Goal: Task Accomplishment & Management: Use online tool/utility

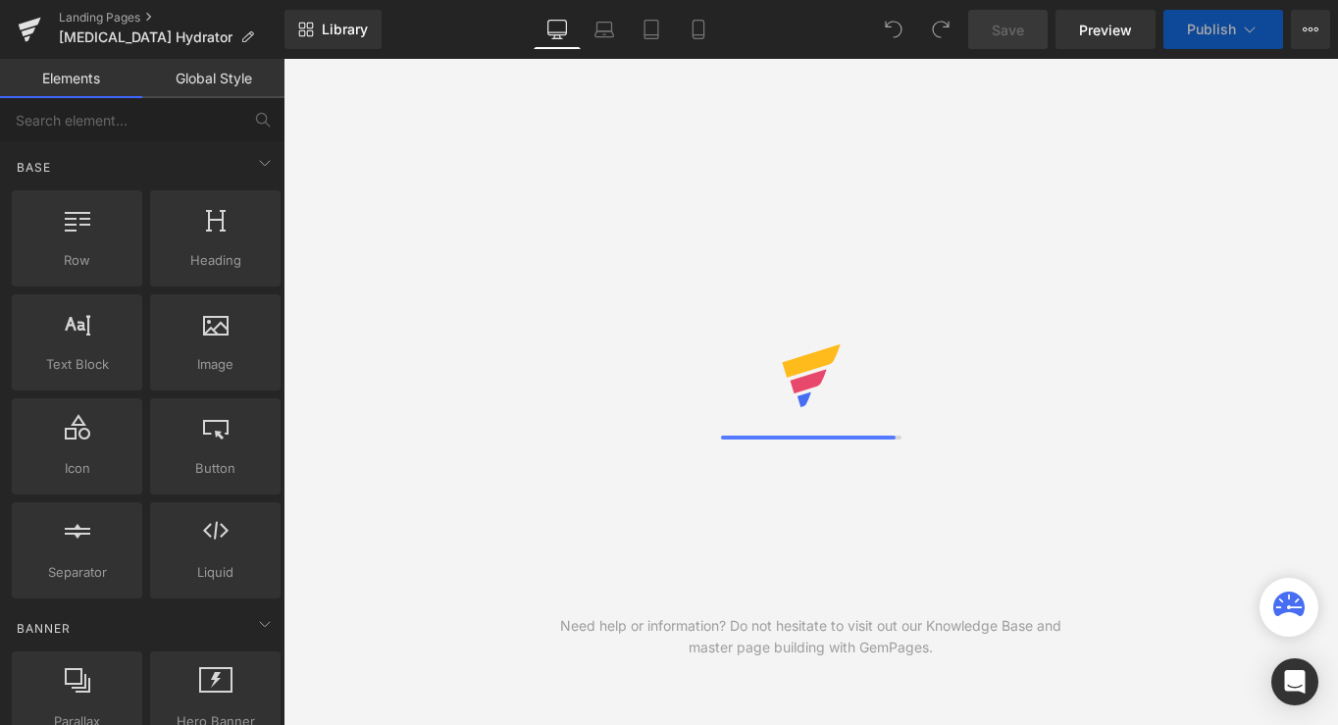
click at [890, 283] on div "Need help or information? Do not hesitate to visit out our Knowledge Base and m…" at bounding box center [810, 392] width 1054 height 666
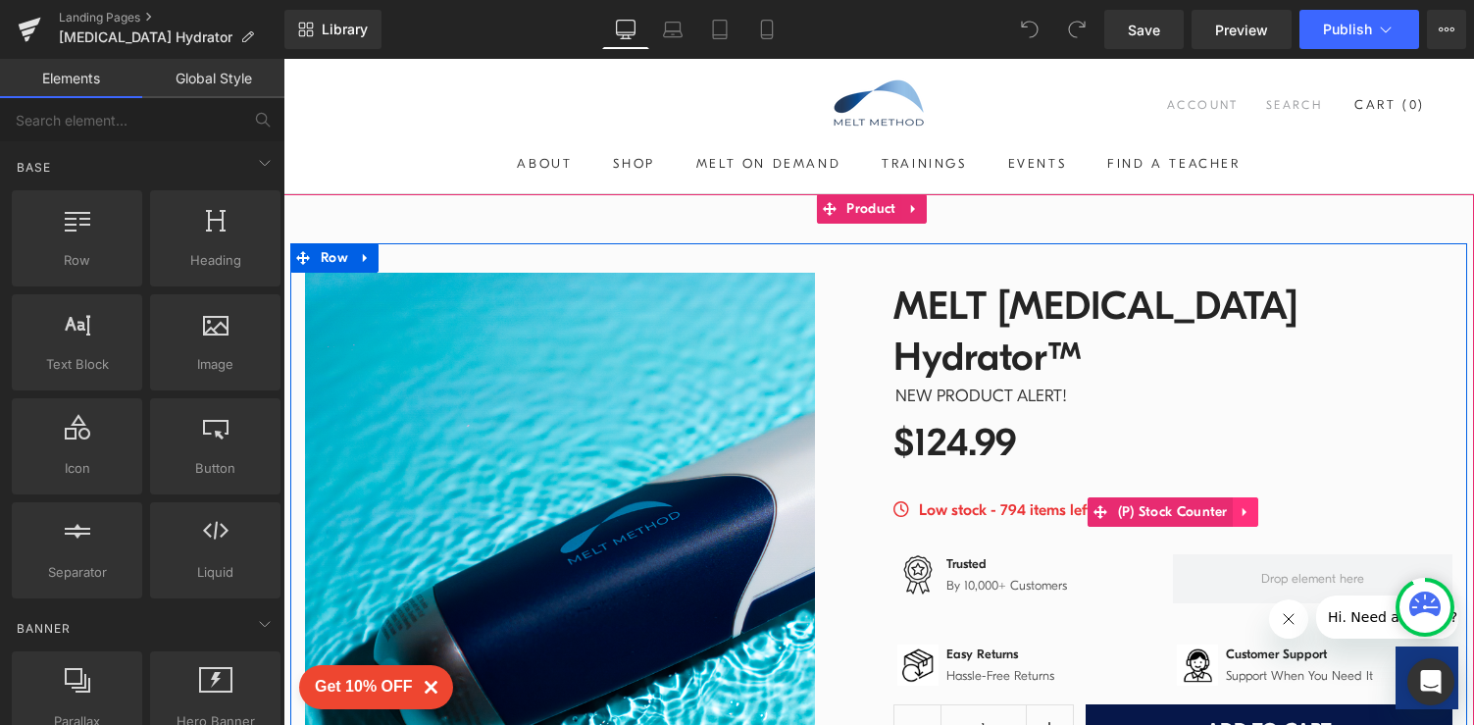
click at [1243, 505] on icon at bounding box center [1246, 512] width 14 height 15
click at [1251, 505] on icon at bounding box center [1258, 512] width 14 height 14
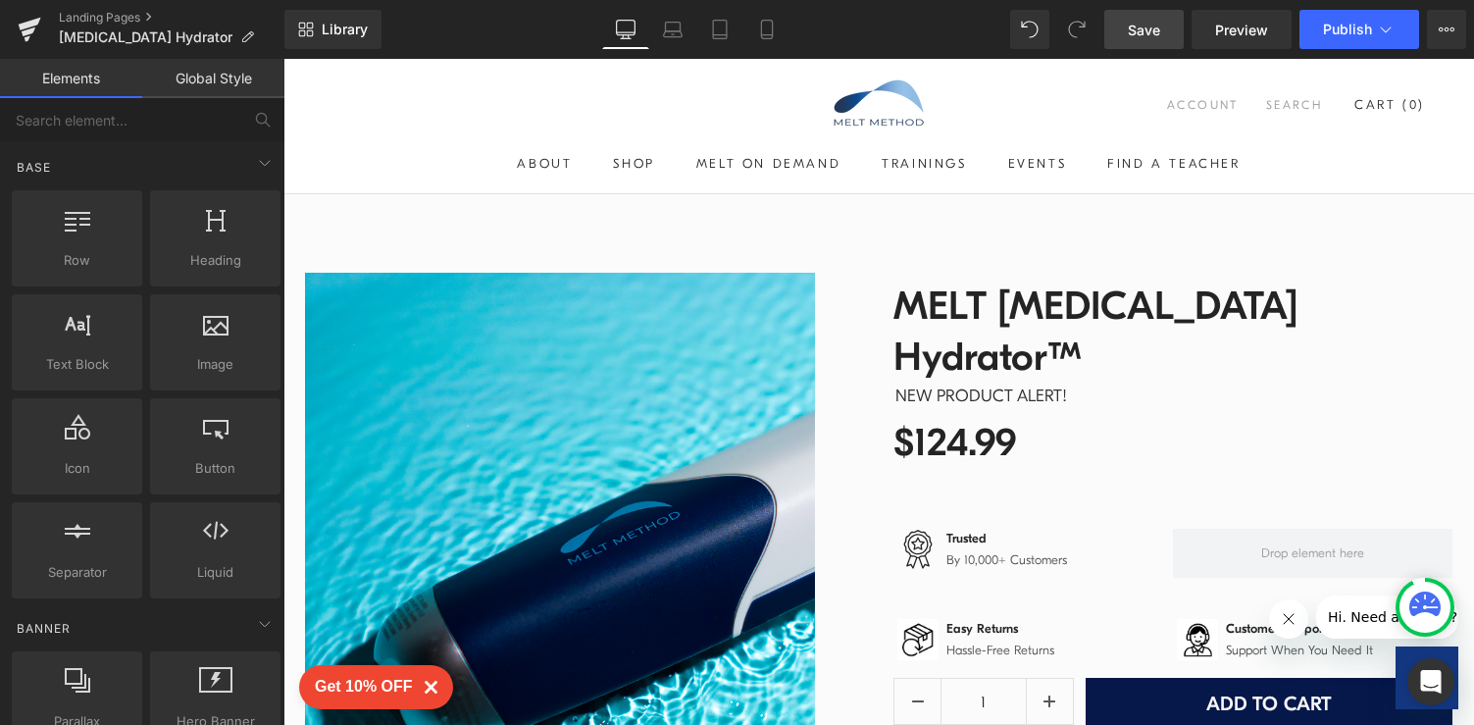
click at [1136, 37] on span "Save" at bounding box center [1144, 30] width 32 height 21
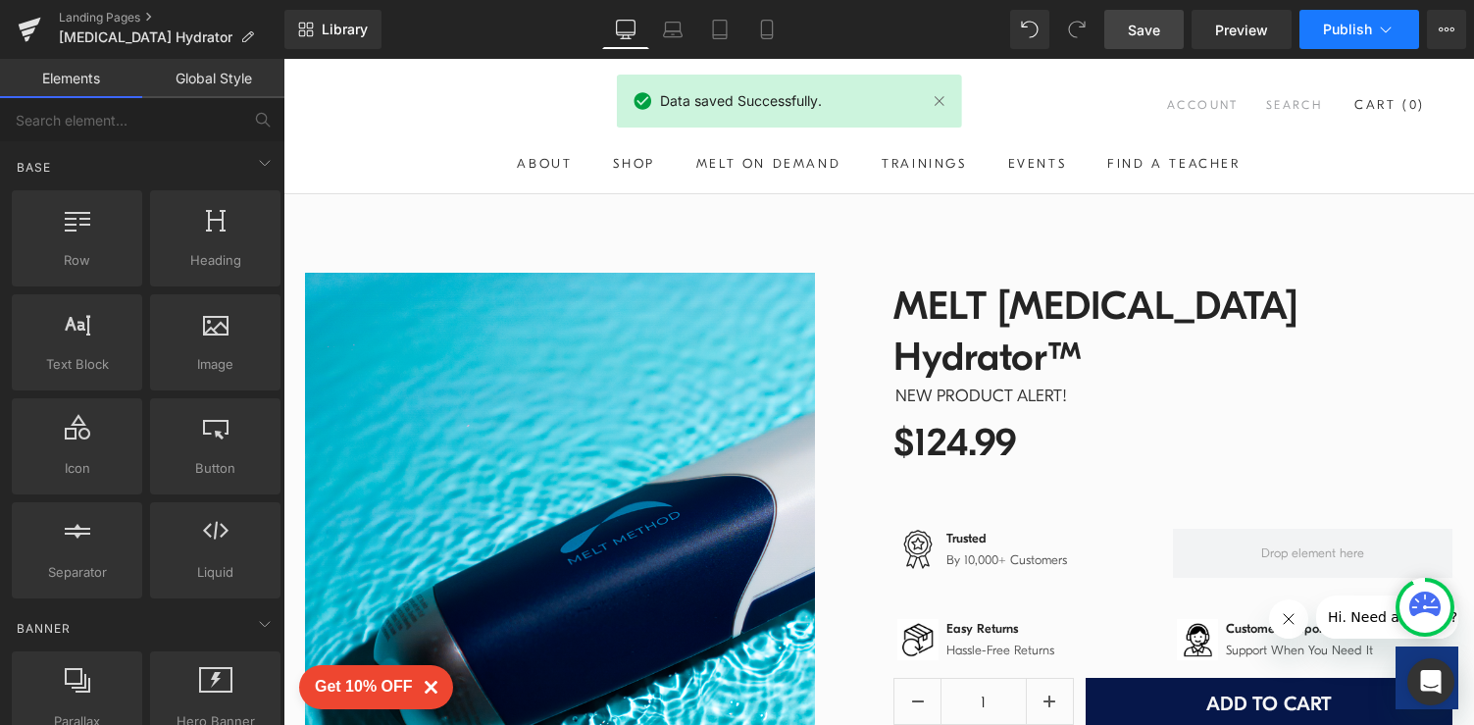
click at [1332, 33] on span "Publish" at bounding box center [1347, 30] width 49 height 16
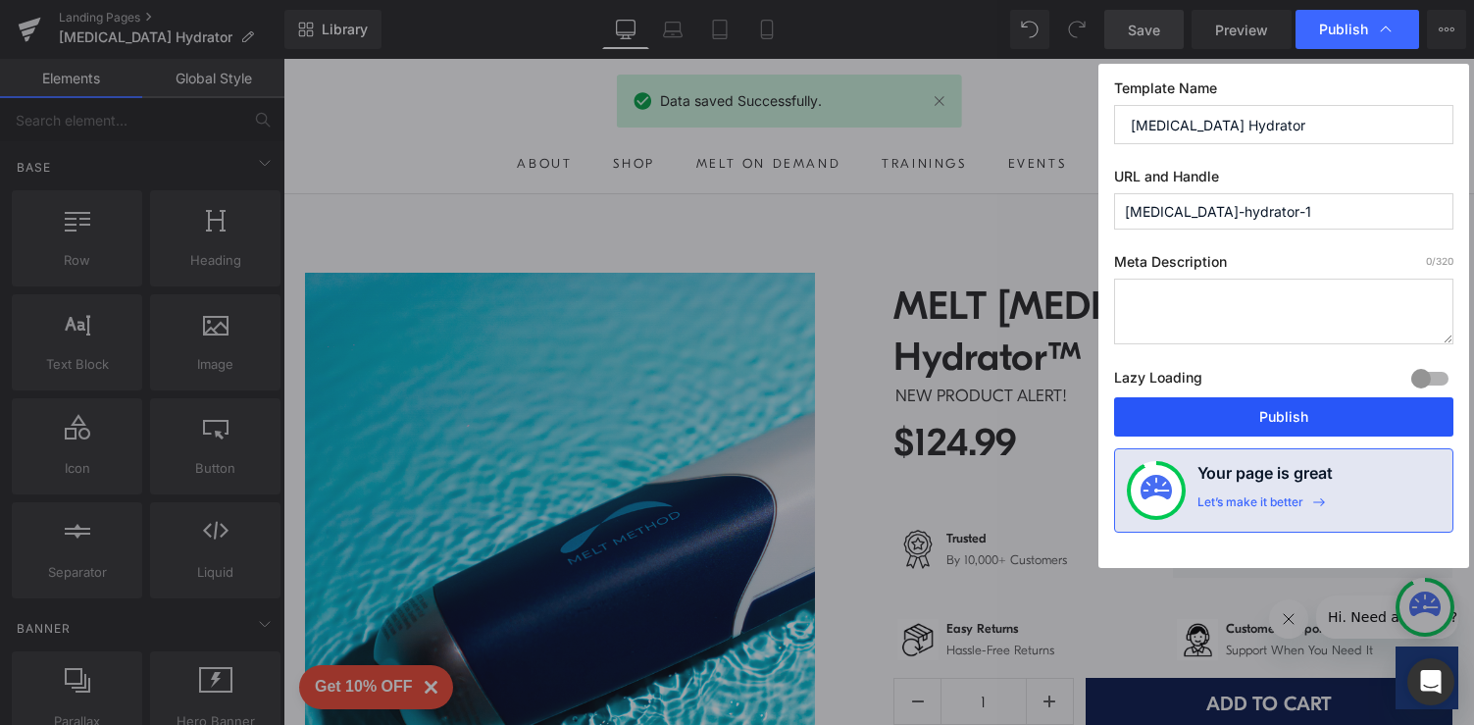
click at [1203, 411] on button "Publish" at bounding box center [1283, 416] width 339 height 39
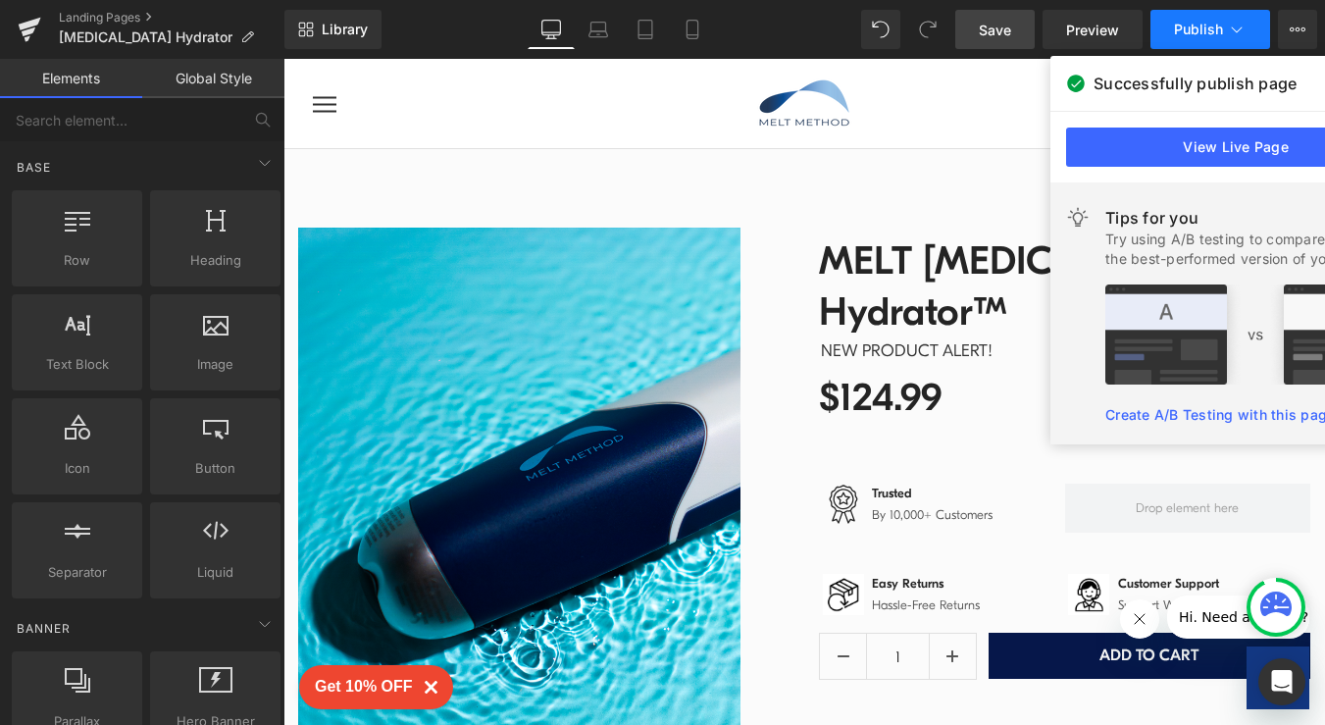
click at [1198, 29] on span "Publish" at bounding box center [1198, 30] width 49 height 16
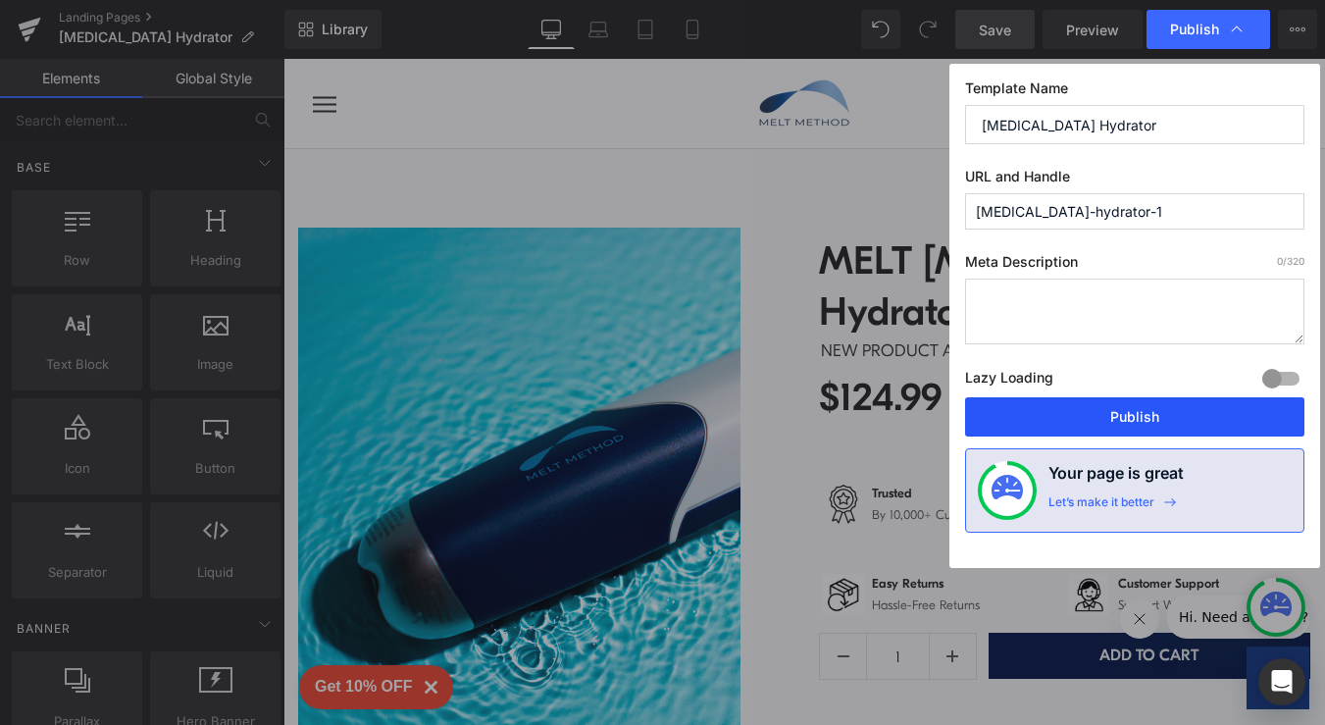
click at [1103, 414] on button "Publish" at bounding box center [1134, 416] width 339 height 39
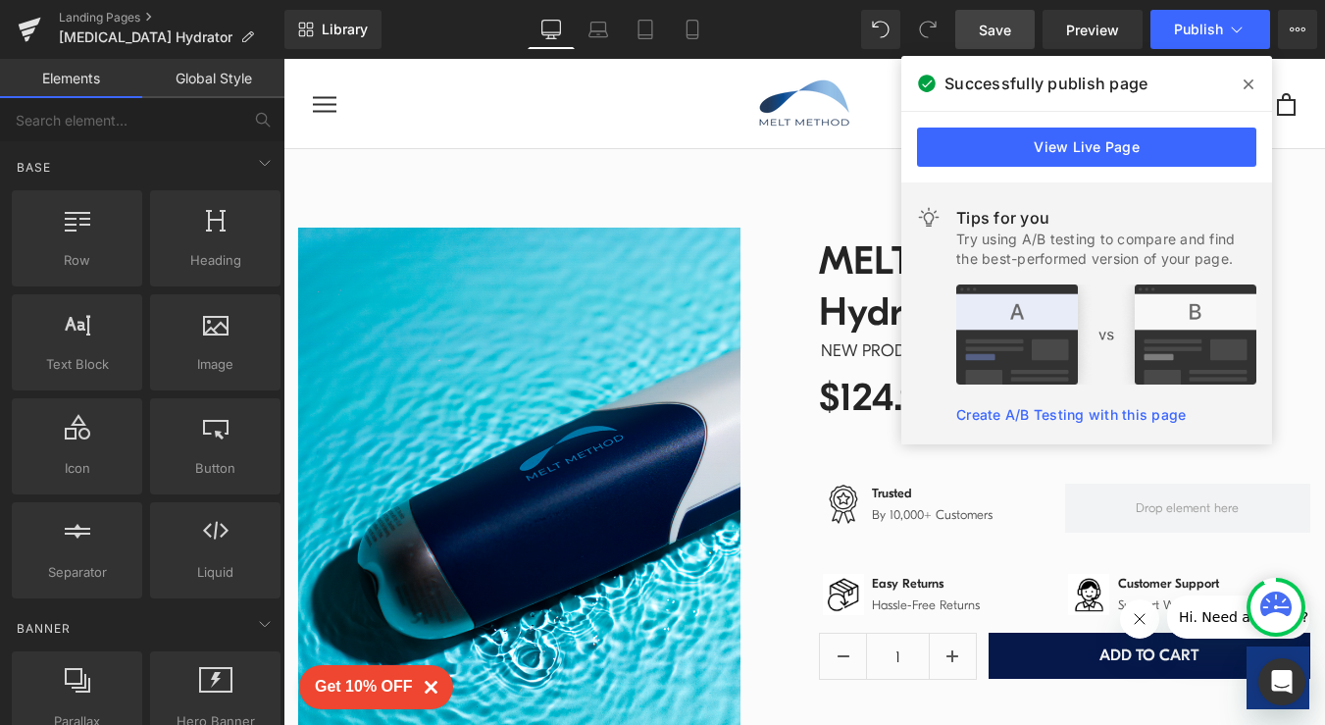
click at [1251, 84] on icon at bounding box center [1249, 84] width 10 height 16
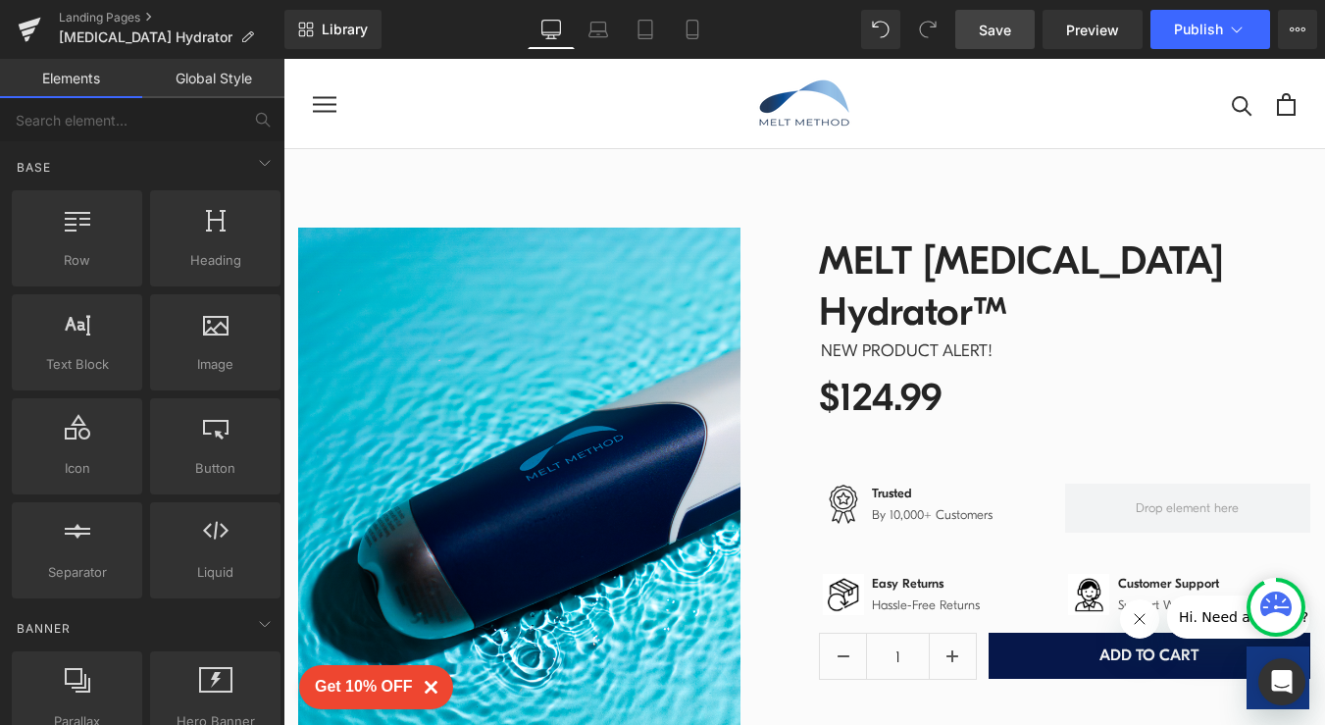
drag, startPoint x: 1535, startPoint y: 143, endPoint x: 1029, endPoint y: 70, distance: 511.4
click at [1029, 70] on div at bounding box center [804, 392] width 1042 height 666
click at [1196, 35] on span "Publish" at bounding box center [1198, 30] width 49 height 16
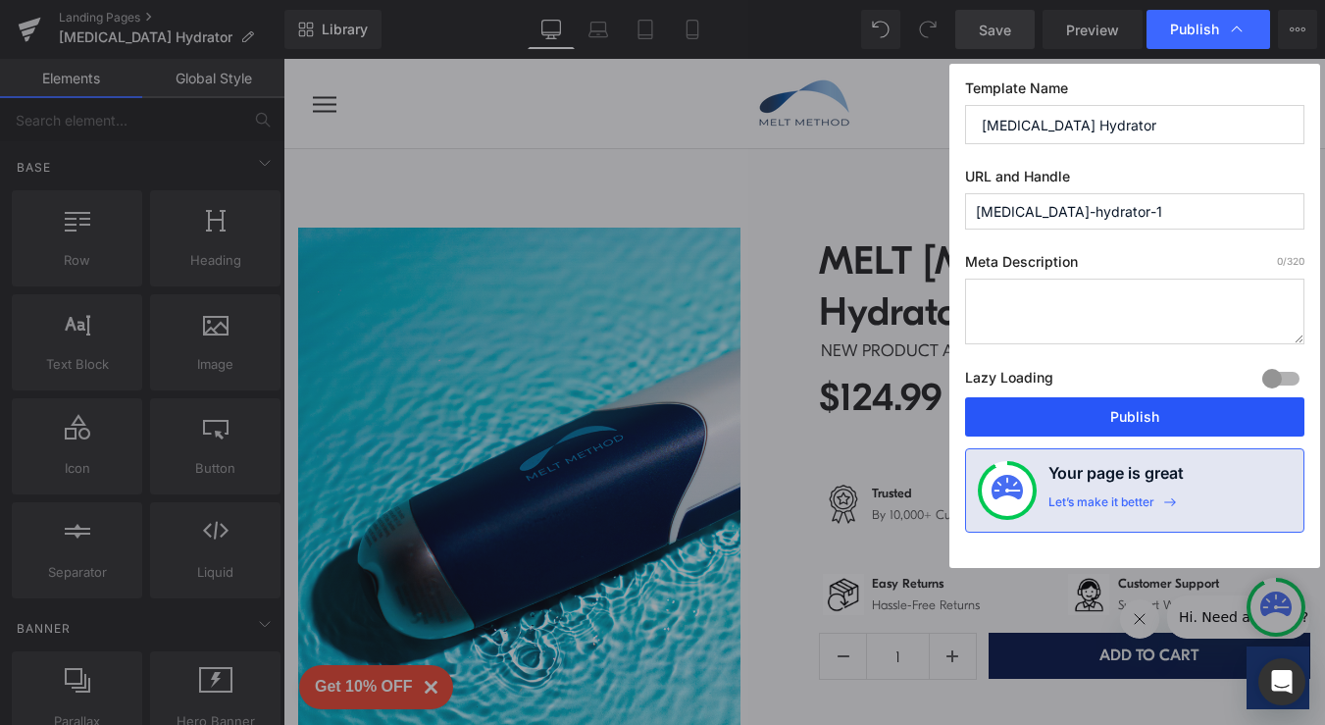
click at [1126, 406] on button "Publish" at bounding box center [1134, 416] width 339 height 39
